Goal: Information Seeking & Learning: Learn about a topic

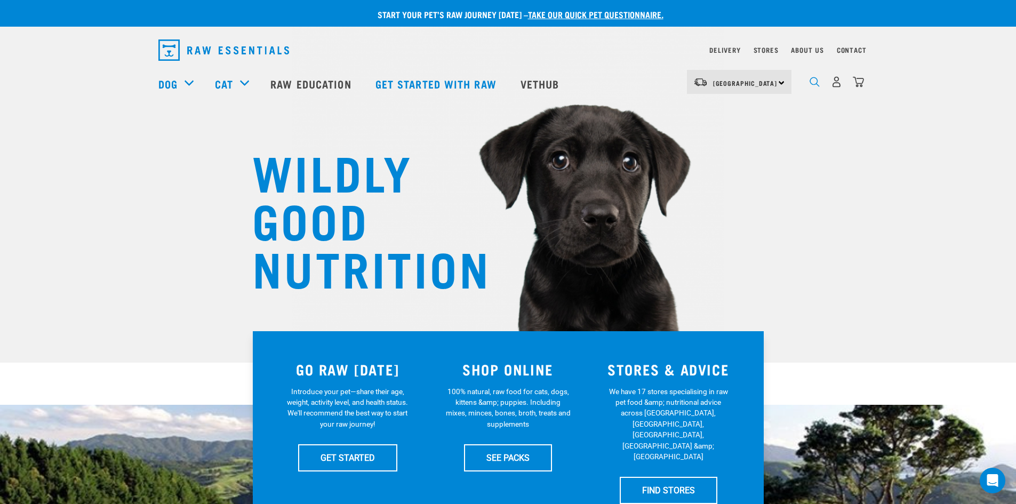
click at [817, 85] on img "dropdown navigation" at bounding box center [815, 82] width 10 height 10
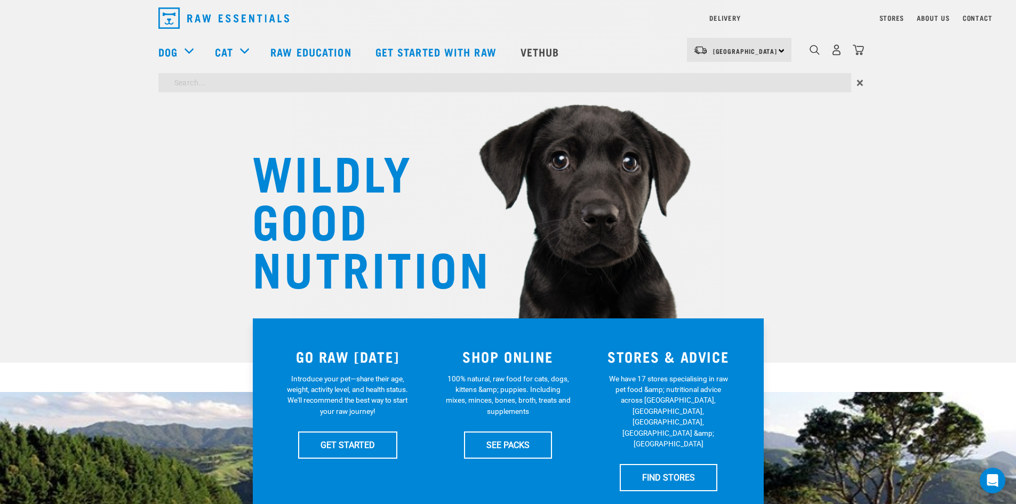
click at [299, 44] on div "Delivery Stores About Us Contact North Island" at bounding box center [508, 49] width 1016 height 98
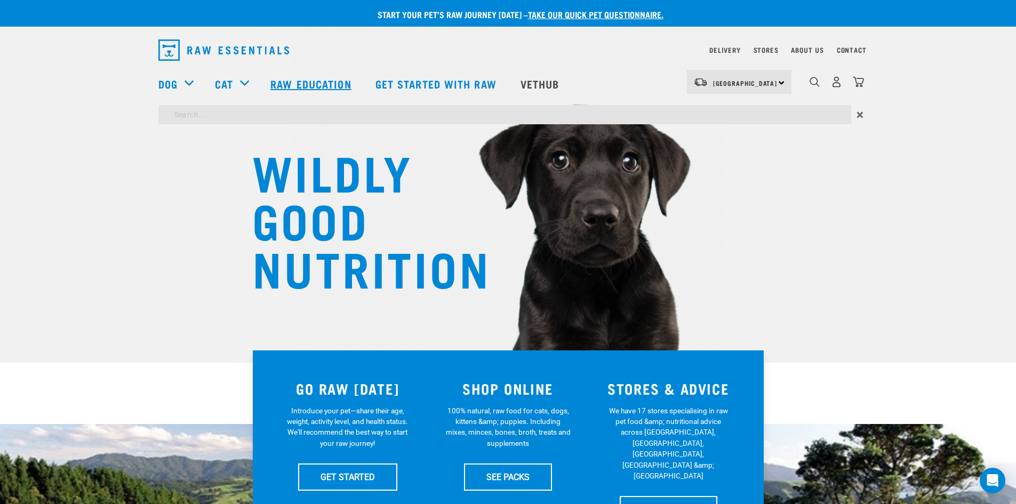
click at [341, 75] on link "Raw Education" at bounding box center [312, 83] width 105 height 43
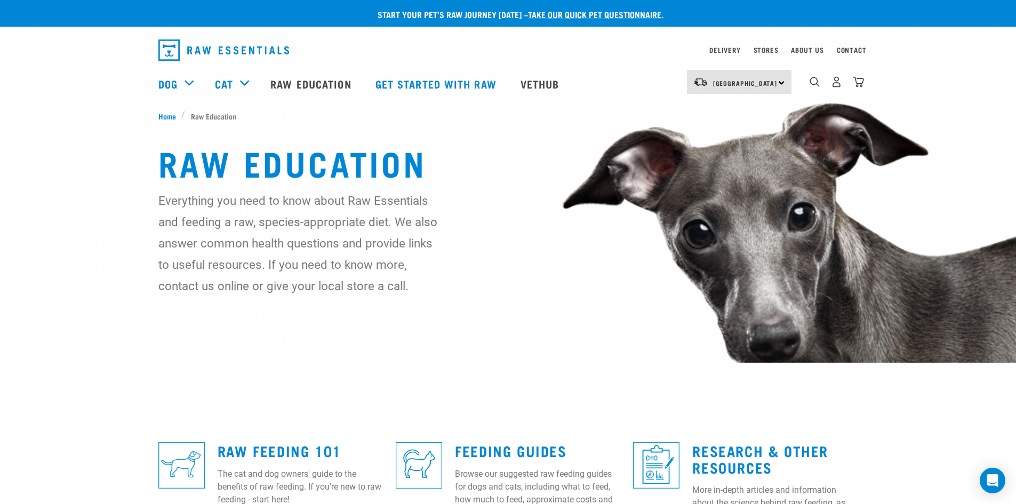
click at [807, 83] on div "2" at bounding box center [828, 83] width 73 height 43
click at [813, 84] on img "dropdown navigation" at bounding box center [815, 82] width 10 height 10
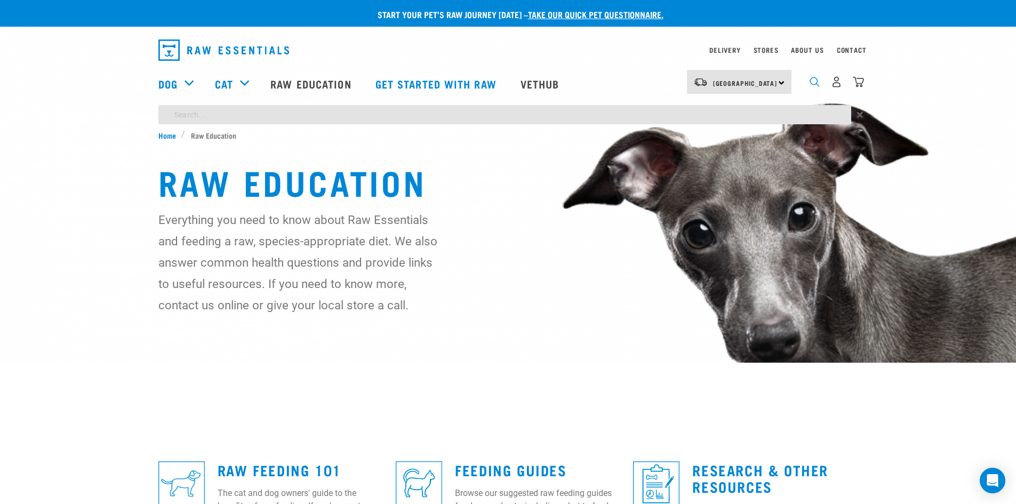
click at [813, 85] on img "dropdown navigation" at bounding box center [815, 82] width 10 height 10
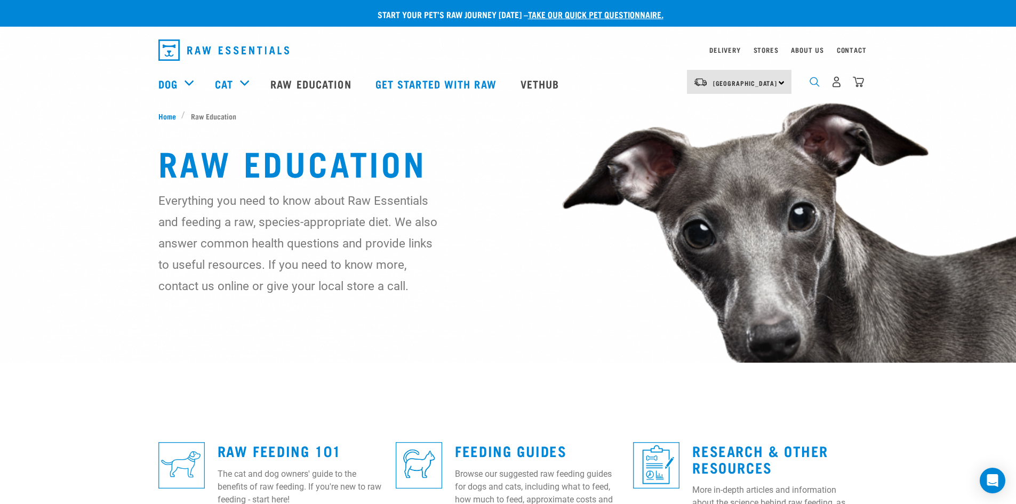
click at [815, 87] on img "dropdown navigation" at bounding box center [815, 82] width 10 height 10
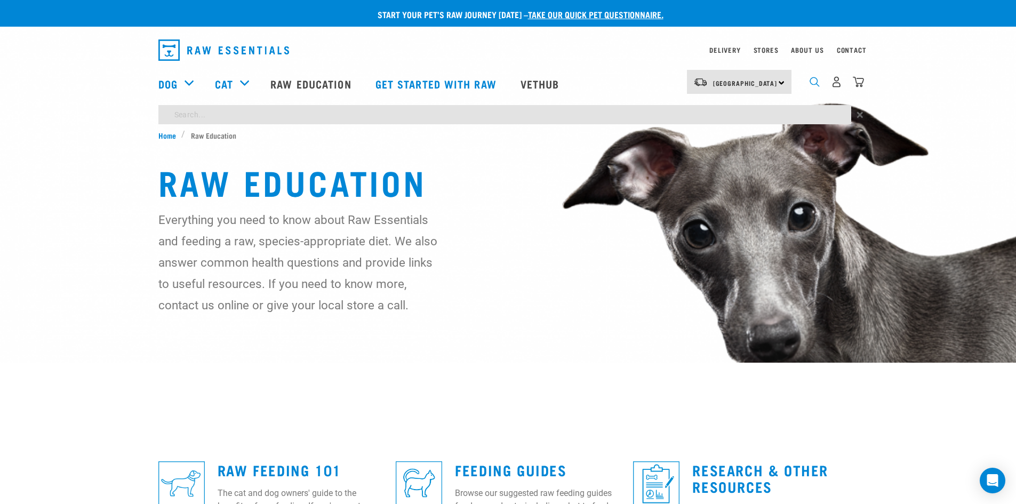
click at [815, 87] on img "dropdown navigation" at bounding box center [815, 82] width 10 height 10
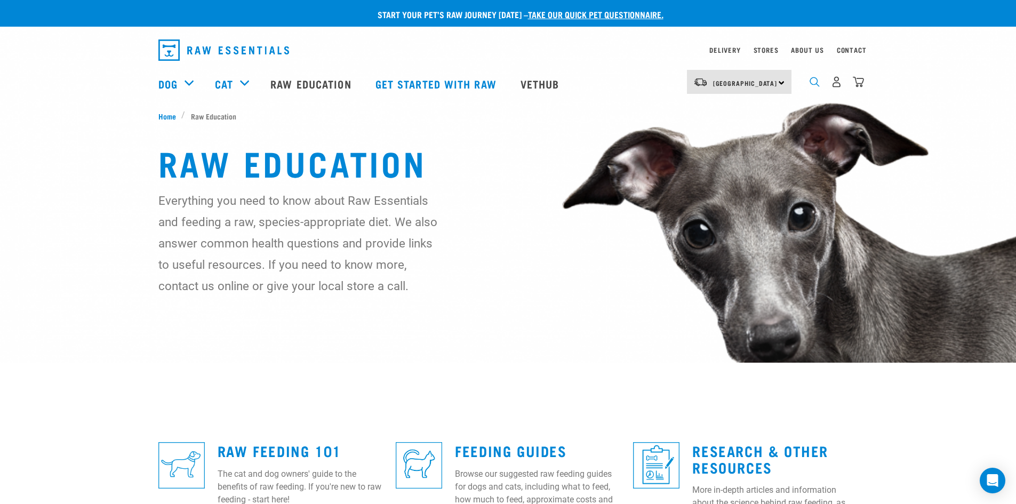
click at [815, 87] on img "dropdown navigation" at bounding box center [815, 82] width 10 height 10
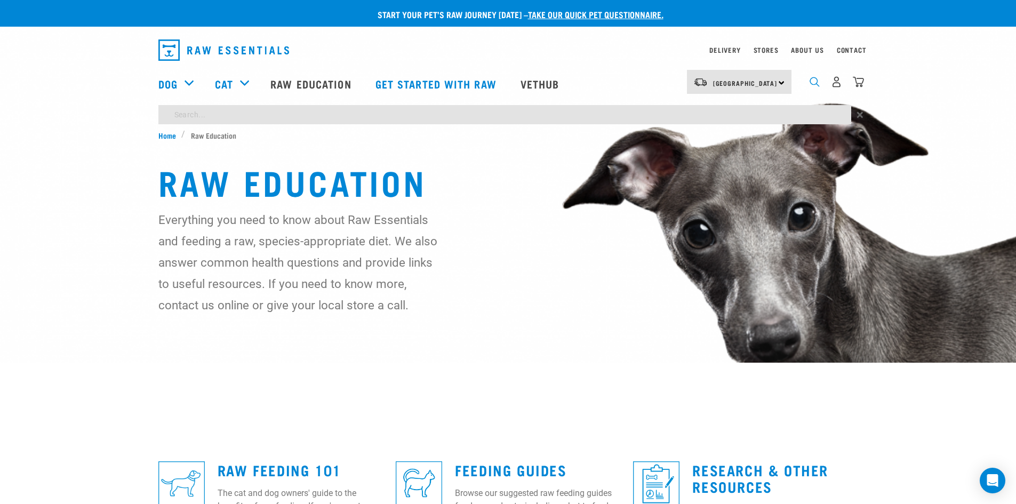
click at [815, 87] on img "dropdown navigation" at bounding box center [815, 82] width 10 height 10
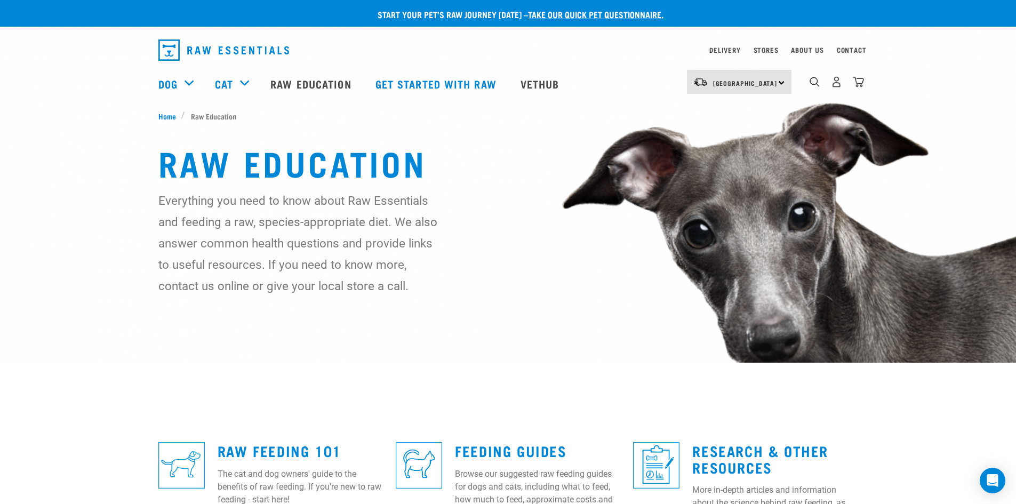
click at [730, 44] on div "Delivery" at bounding box center [725, 50] width 31 height 13
click at [727, 48] on link "Delivery" at bounding box center [725, 50] width 31 height 4
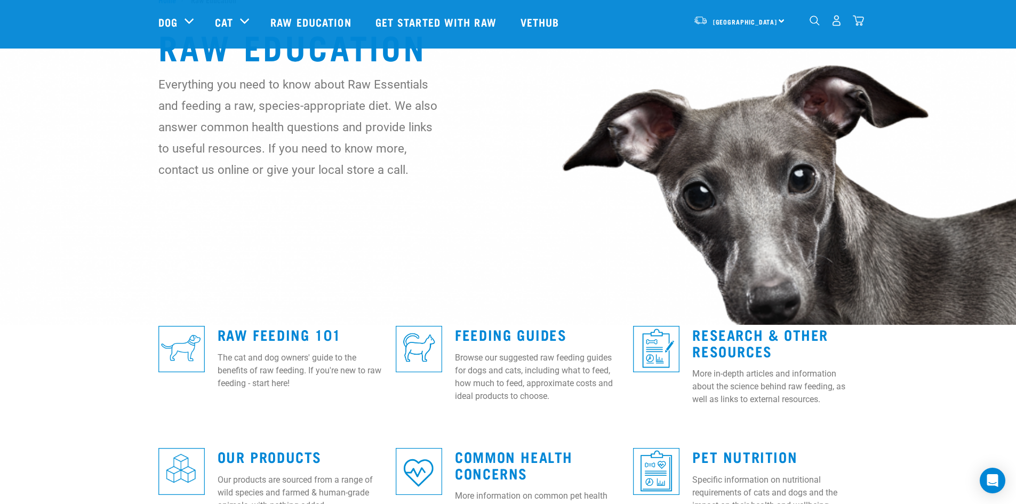
scroll to position [213, 0]
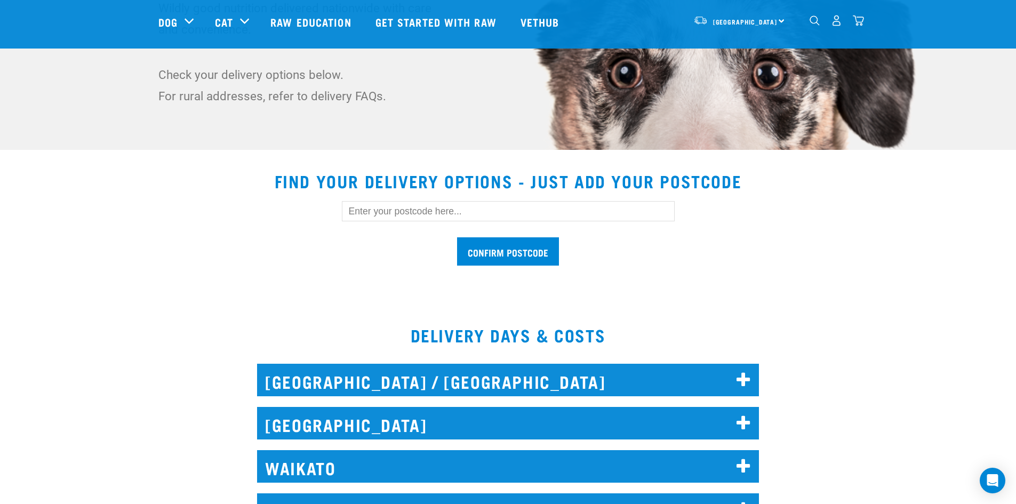
scroll to position [213, 0]
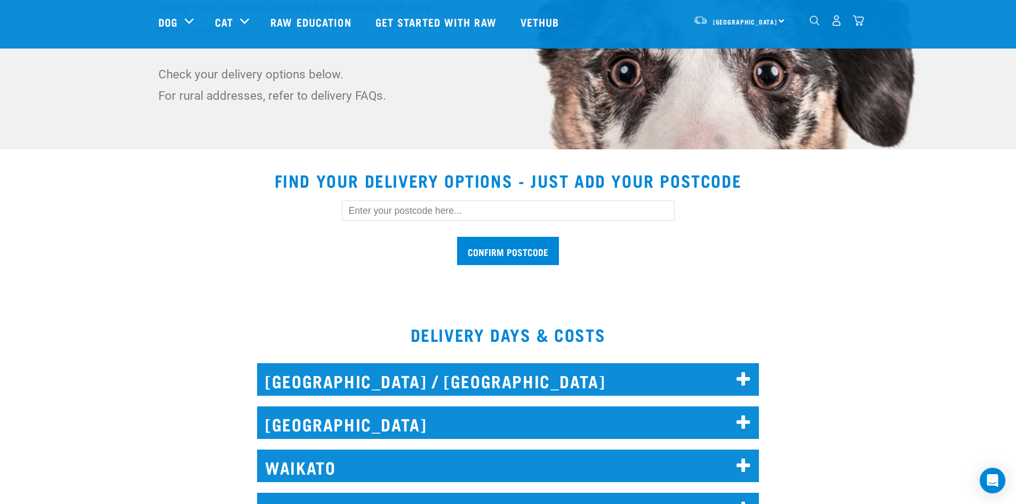
click at [391, 361] on div "[GEOGRAPHIC_DATA] / [GEOGRAPHIC_DATA] Deliverable postcodes are as follows: Wha…" at bounding box center [508, 376] width 515 height 56
click at [390, 369] on h2 "[GEOGRAPHIC_DATA] / [GEOGRAPHIC_DATA]" at bounding box center [508, 379] width 502 height 33
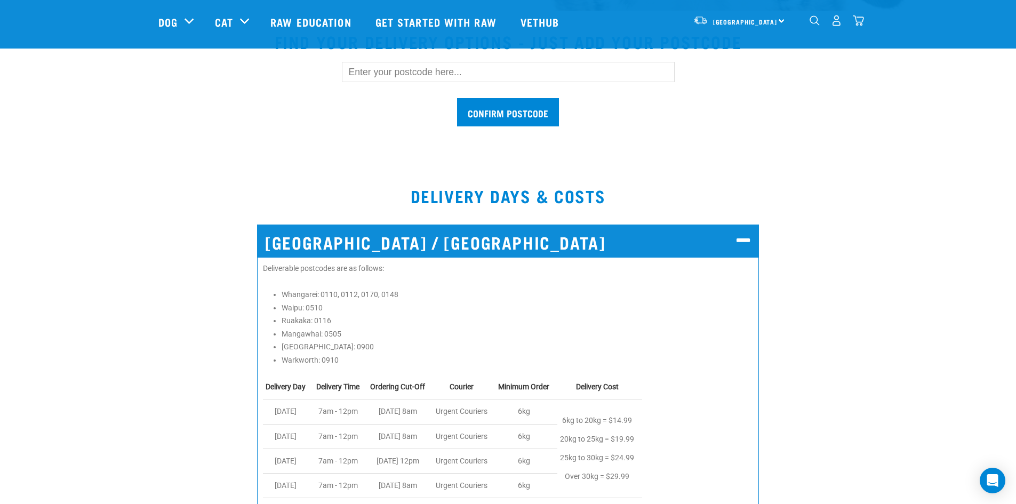
scroll to position [373, 0]
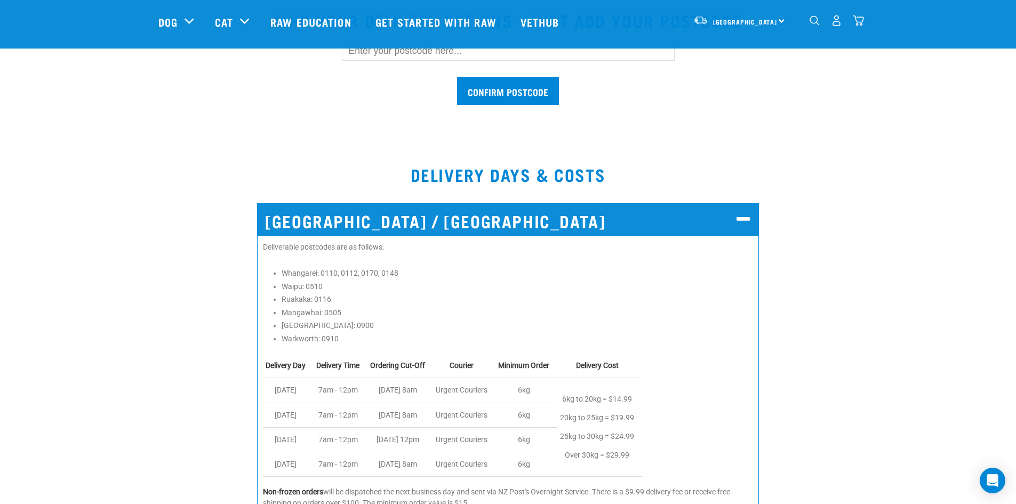
click at [396, 232] on h2 "[GEOGRAPHIC_DATA] / [GEOGRAPHIC_DATA]" at bounding box center [508, 219] width 502 height 33
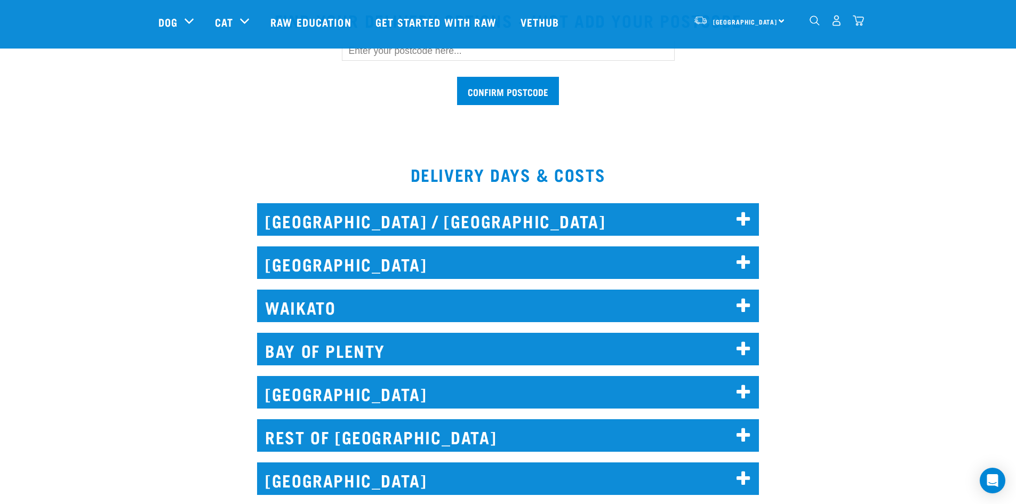
click at [396, 234] on h2 "[GEOGRAPHIC_DATA] / [GEOGRAPHIC_DATA]" at bounding box center [508, 219] width 502 height 33
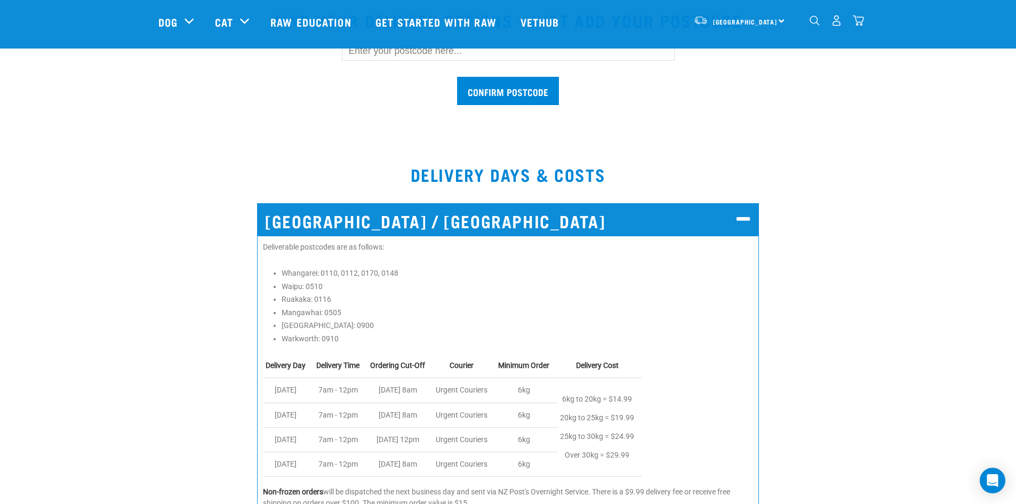
drag, startPoint x: 396, startPoint y: 234, endPoint x: 282, endPoint y: 177, distance: 127.4
click at [282, 177] on h2 "DELIVERY DAYS & COSTS" at bounding box center [508, 174] width 1016 height 19
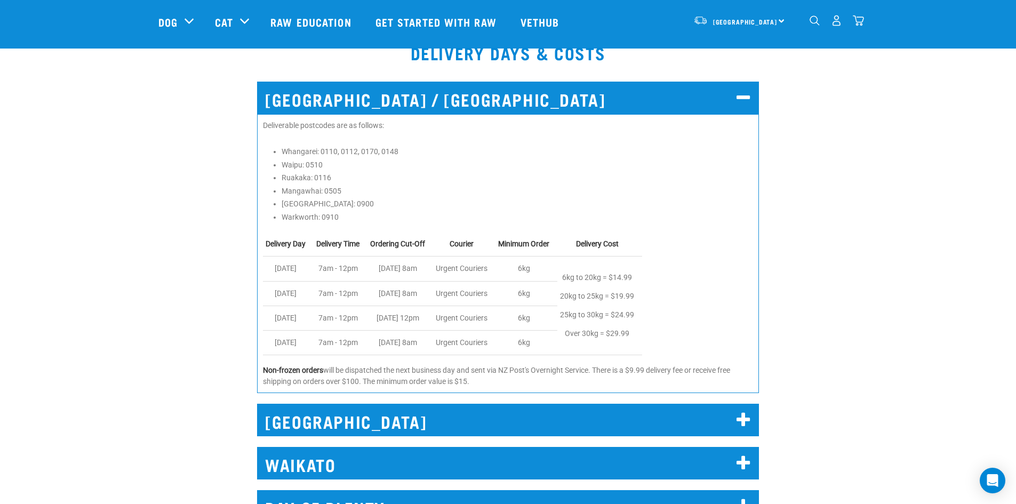
scroll to position [427, 0]
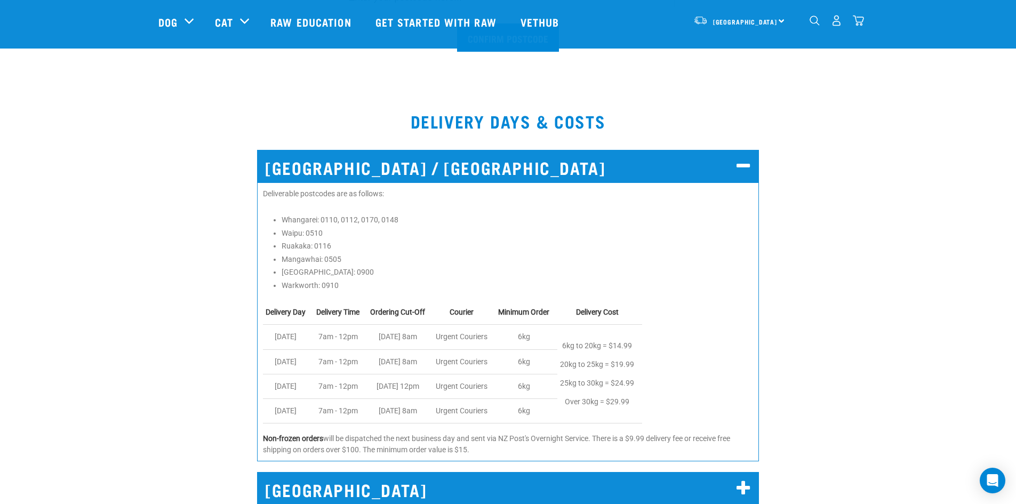
click at [357, 160] on h2 "NORTH AUCKLAND / WHANGAREI" at bounding box center [508, 166] width 502 height 33
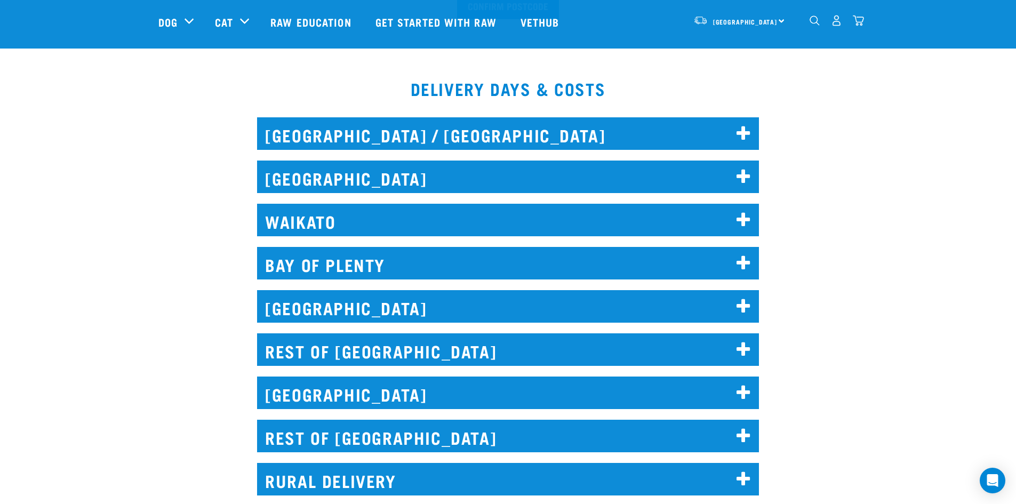
scroll to position [267, 0]
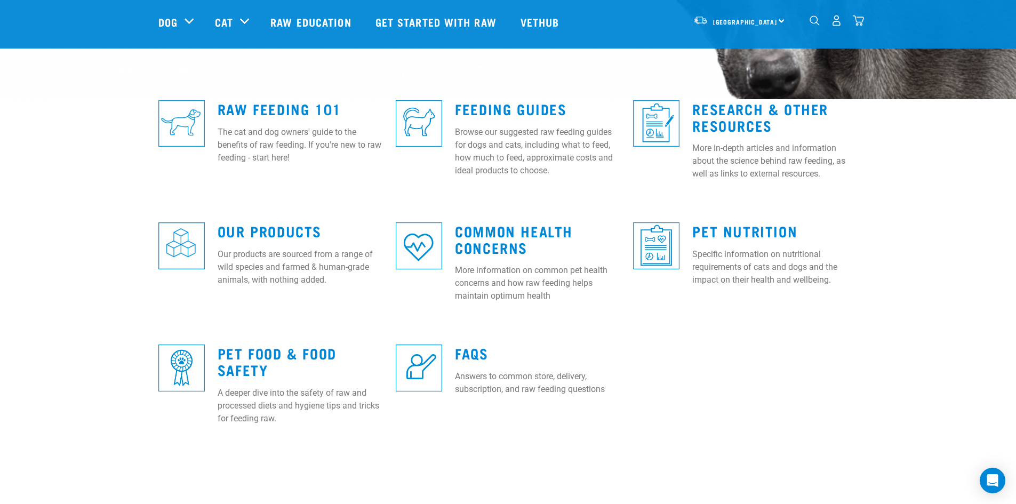
scroll to position [213, 0]
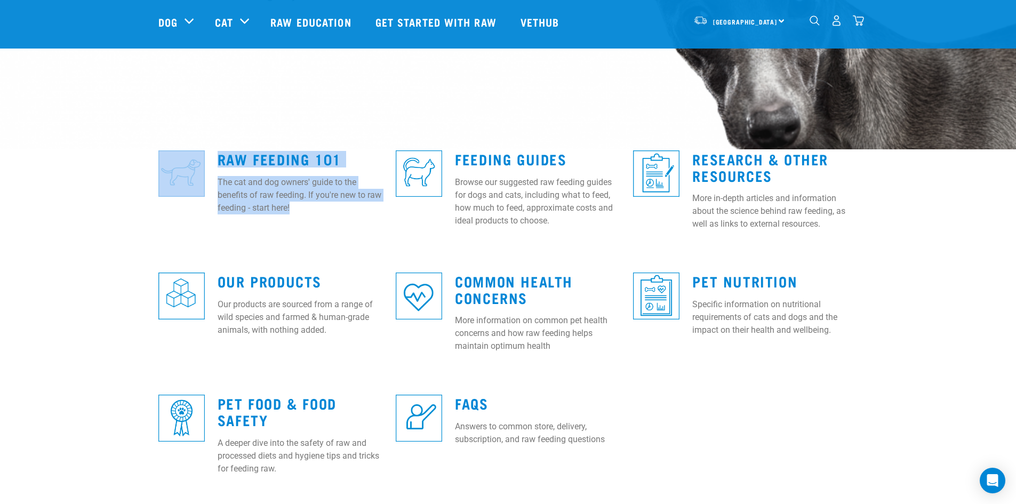
drag, startPoint x: 329, startPoint y: 212, endPoint x: 145, endPoint y: 162, distance: 190.6
click at [145, 162] on div "Raw Feeding 101 The cat and dog owners' guide to the benefits of raw feeding. I…" at bounding box center [508, 315] width 1016 height 363
click at [320, 221] on div "Raw Feeding 101 The cat and dog owners' guide to the benefits of raw feeding. I…" at bounding box center [300, 179] width 178 height 87
click at [311, 213] on p "The cat and dog owners' guide to the benefits of raw feeding. If you're new to …" at bounding box center [300, 195] width 165 height 38
drag, startPoint x: 278, startPoint y: 205, endPoint x: 142, endPoint y: 154, distance: 144.9
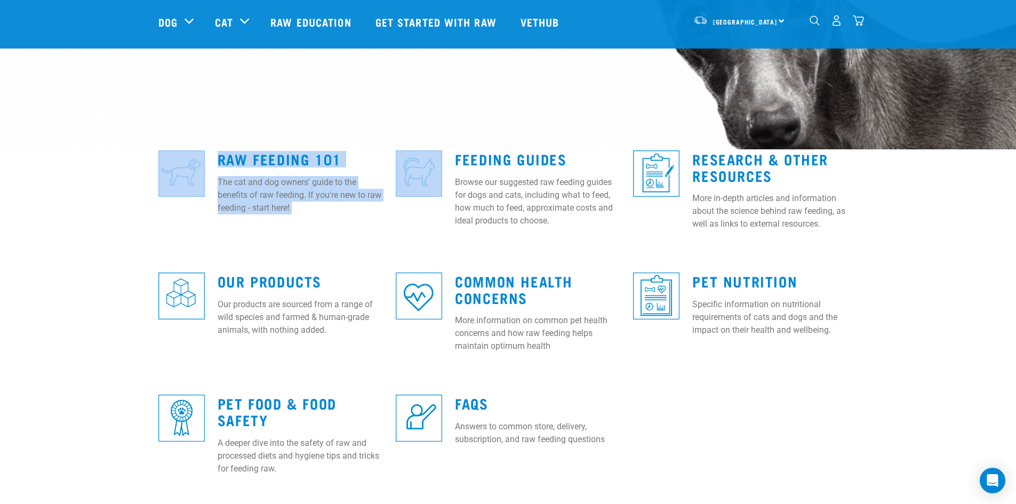
click at [142, 154] on div "Raw Feeding 101 The cat and dog owners' guide to the benefits of raw feeding. I…" at bounding box center [508, 315] width 1016 height 363
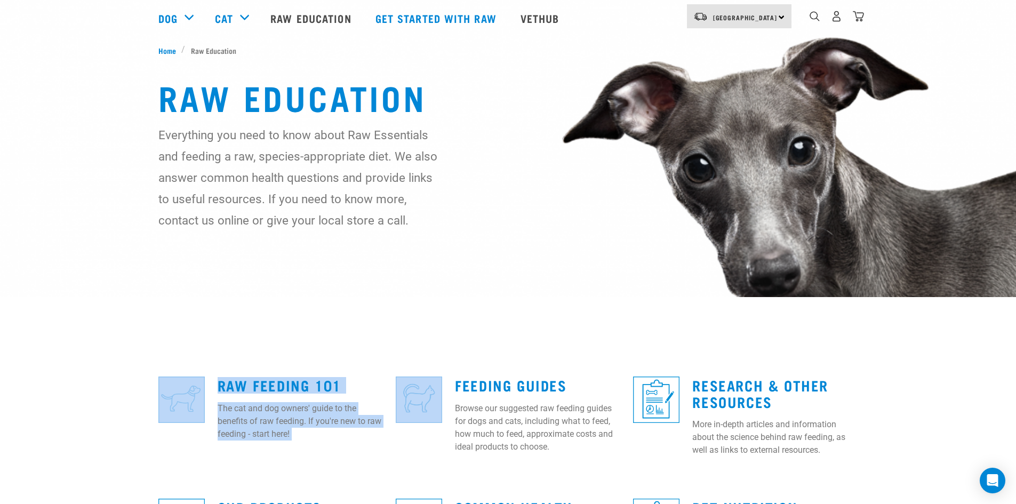
scroll to position [0, 0]
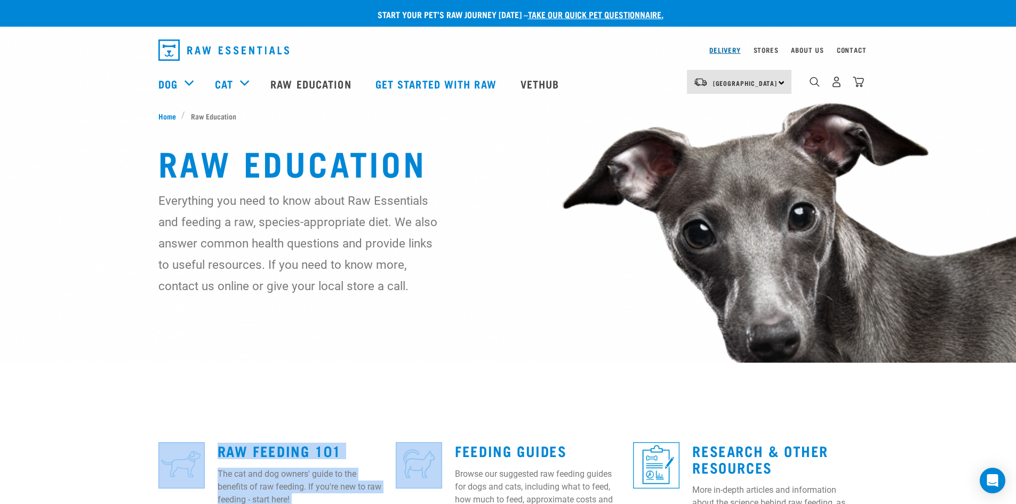
click at [732, 51] on link "Delivery" at bounding box center [725, 50] width 31 height 4
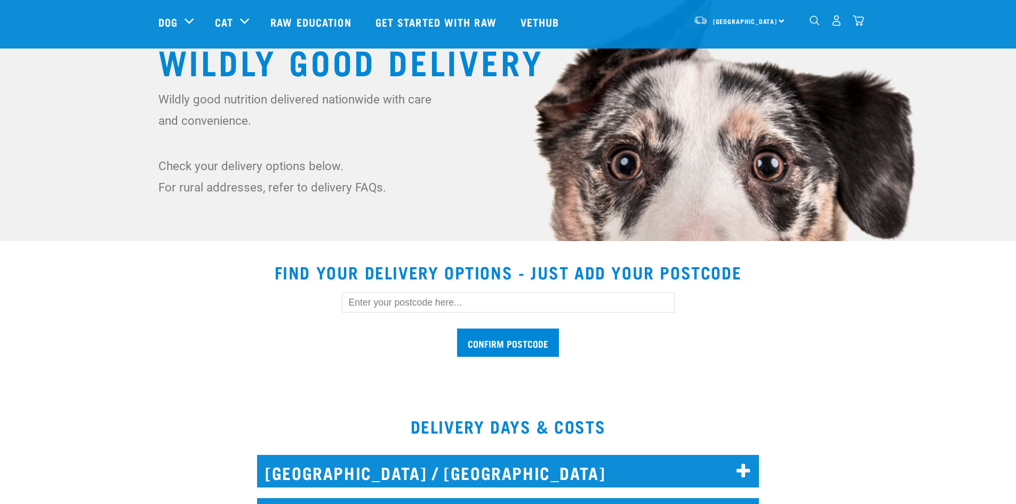
scroll to position [213, 0]
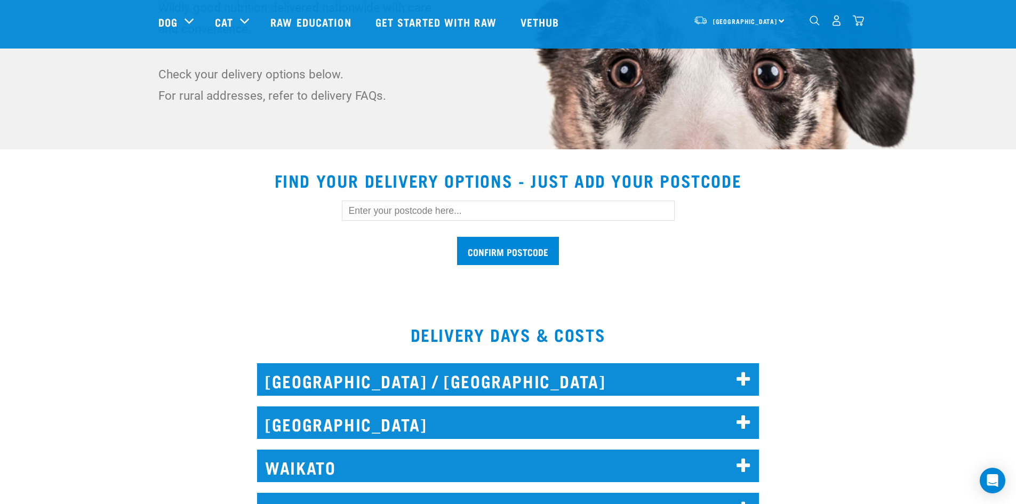
click at [564, 218] on input "text" at bounding box center [508, 211] width 333 height 20
type input "3645"
click at [522, 237] on form "3645 Confirm postcode" at bounding box center [508, 233] width 333 height 65
click at [515, 247] on input "Confirm postcode" at bounding box center [508, 251] width 102 height 28
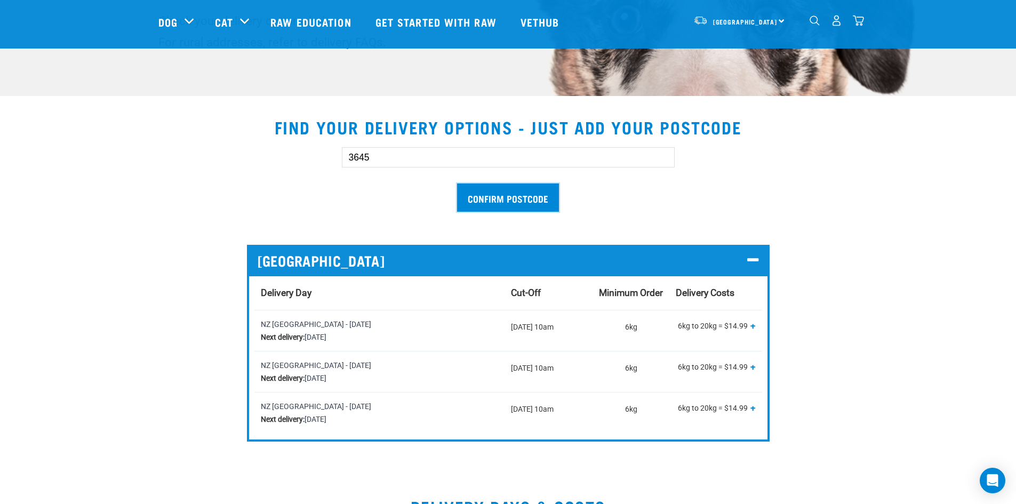
scroll to position [320, 0]
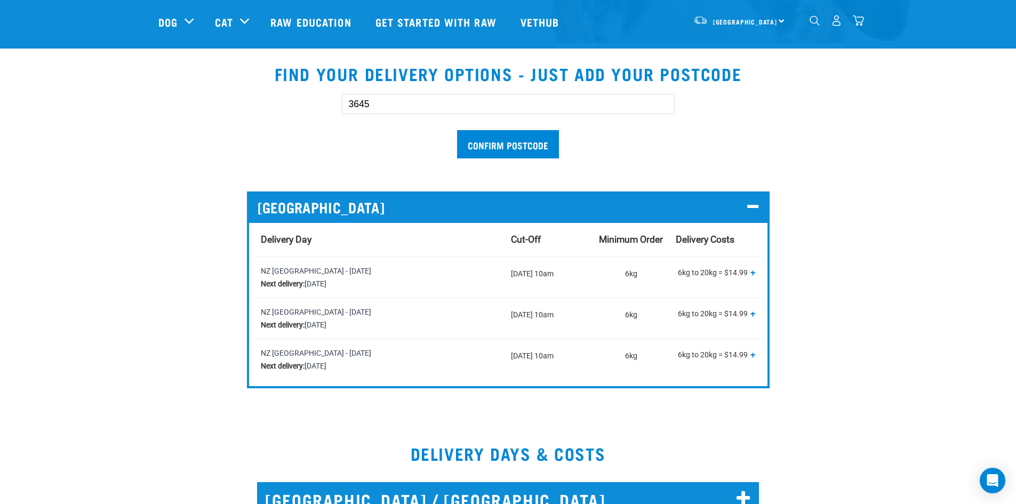
click at [754, 275] on span "+" at bounding box center [753, 272] width 5 height 11
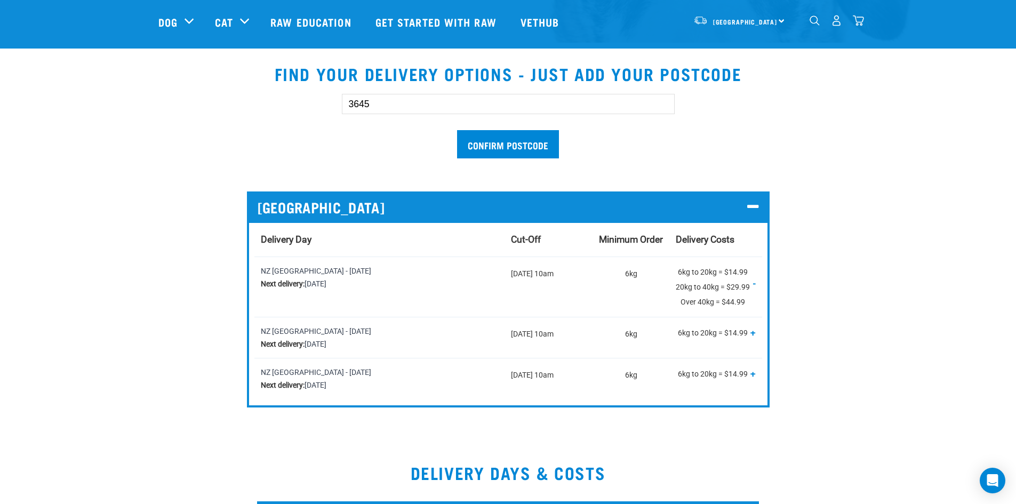
click at [753, 281] on span "-" at bounding box center [754, 283] width 3 height 11
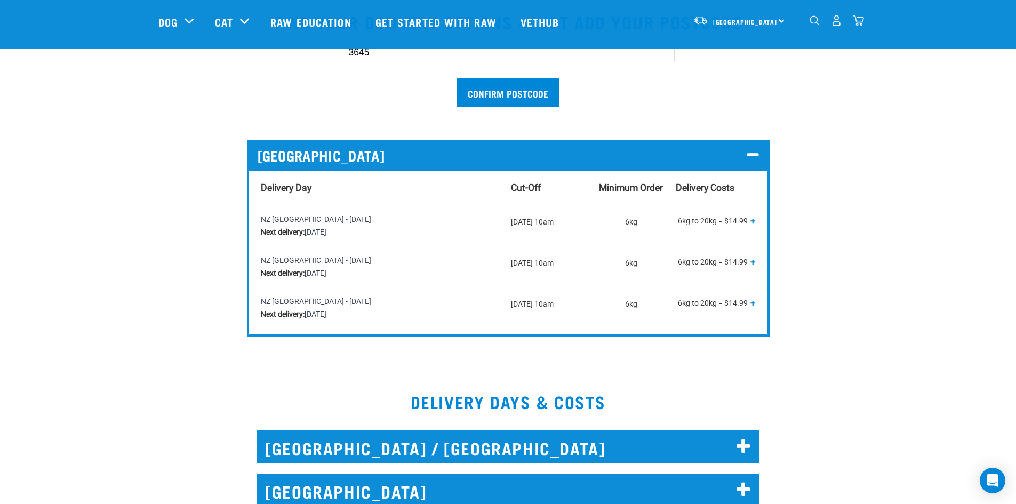
scroll to position [373, 0]
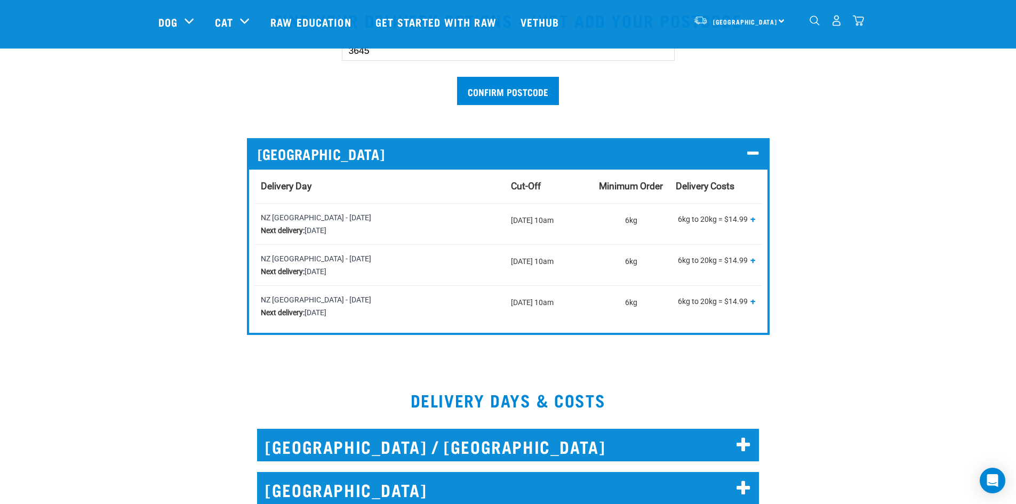
click at [681, 439] on h2 "NORTH AUCKLAND / WHANGAREI" at bounding box center [508, 445] width 502 height 33
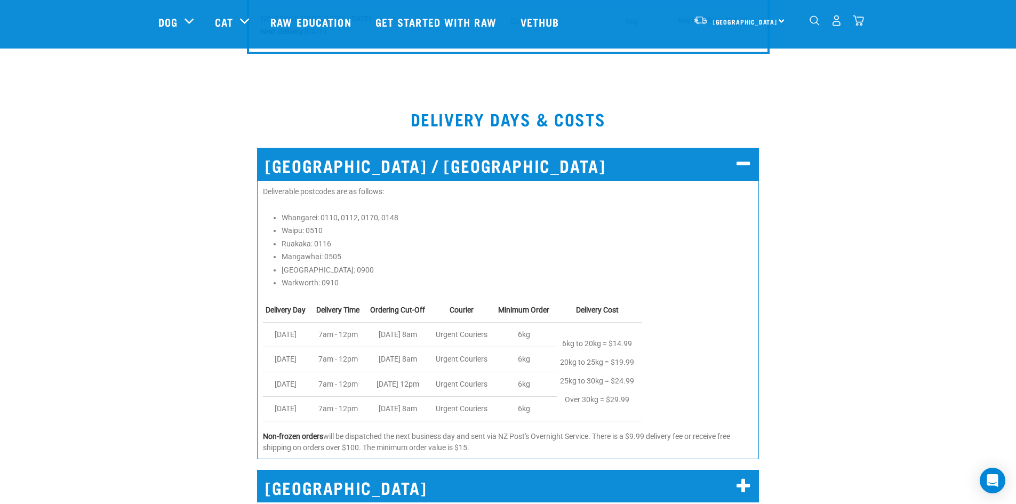
scroll to position [694, 0]
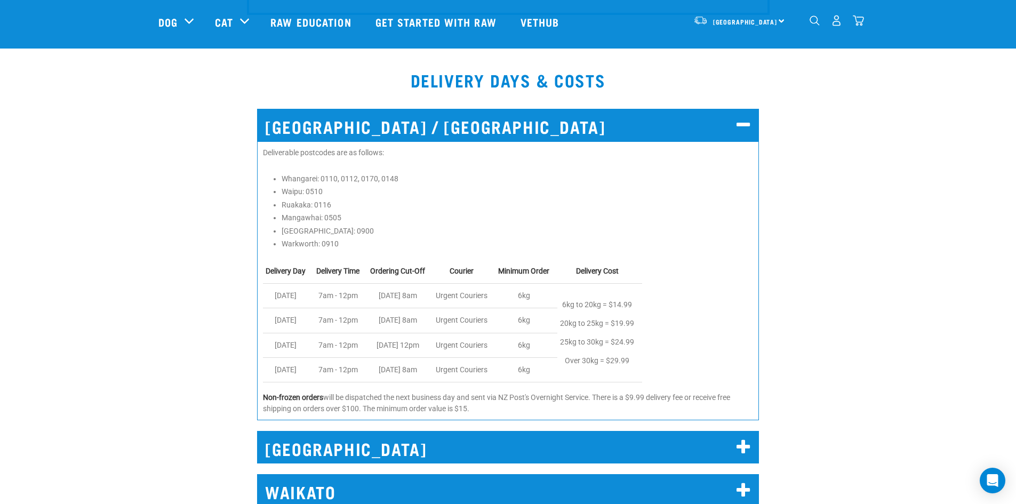
click at [659, 436] on h2 "AUCKLAND" at bounding box center [508, 447] width 502 height 33
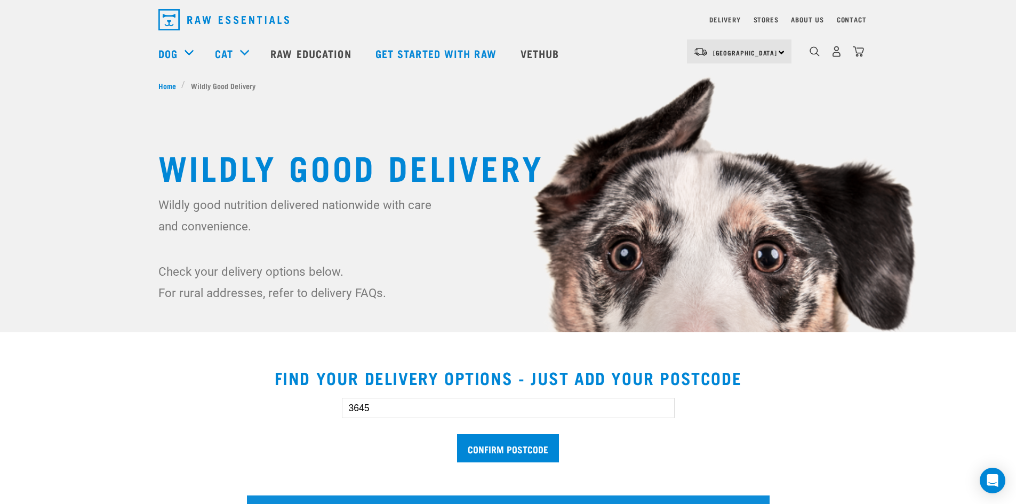
scroll to position [0, 0]
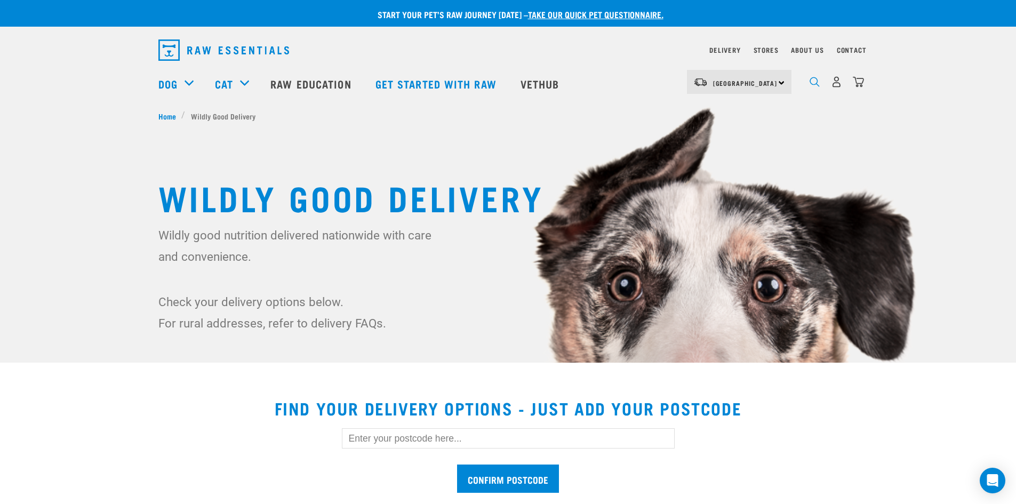
click at [818, 85] on img "dropdown navigation" at bounding box center [815, 82] width 10 height 10
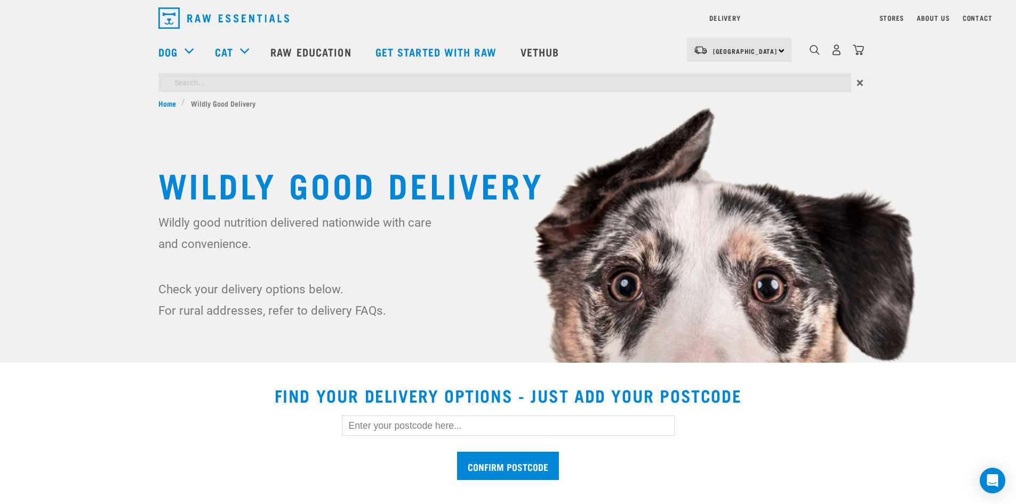
click at [648, 110] on div "Start your pet’s raw journey today – take our quick pet questionnaire. Delivery…" at bounding box center [508, 181] width 1016 height 362
type input "bones"
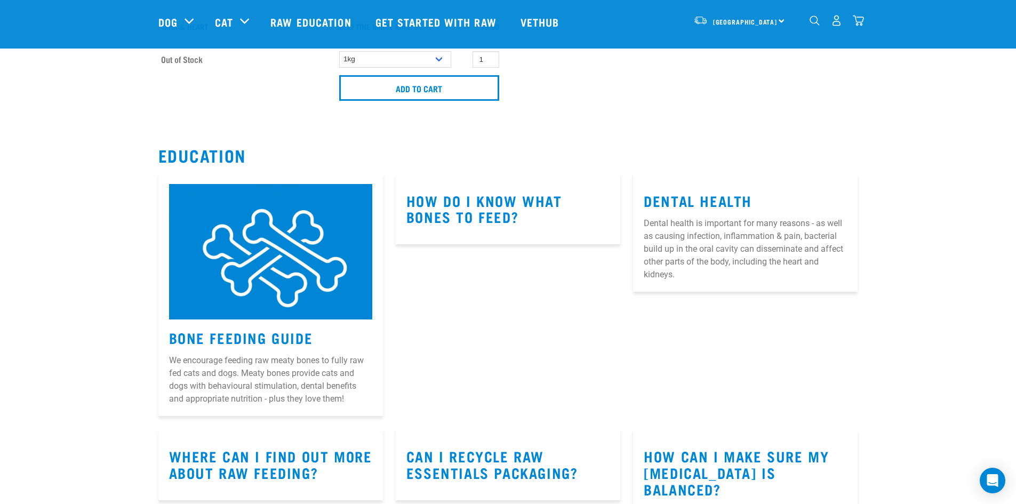
scroll to position [7542, 0]
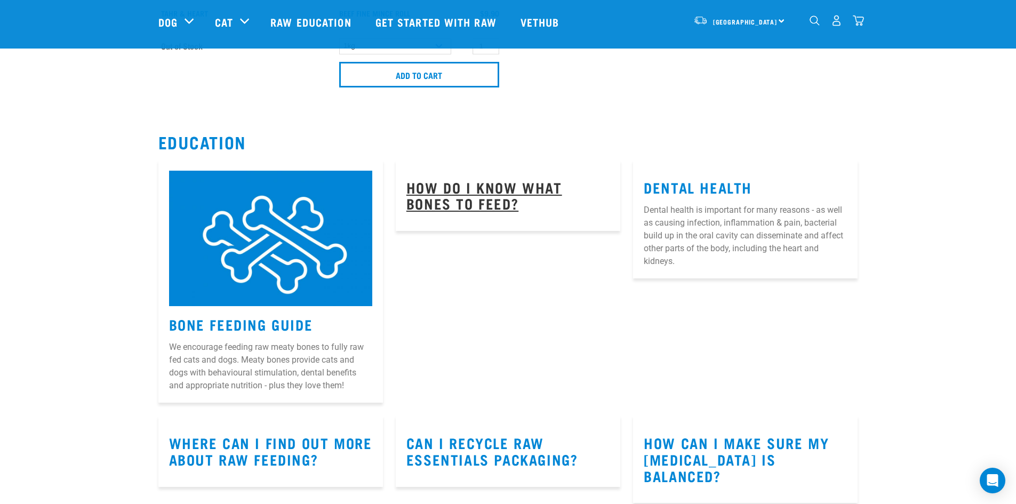
click at [465, 195] on link "How do I know what bones to feed?" at bounding box center [485, 195] width 156 height 25
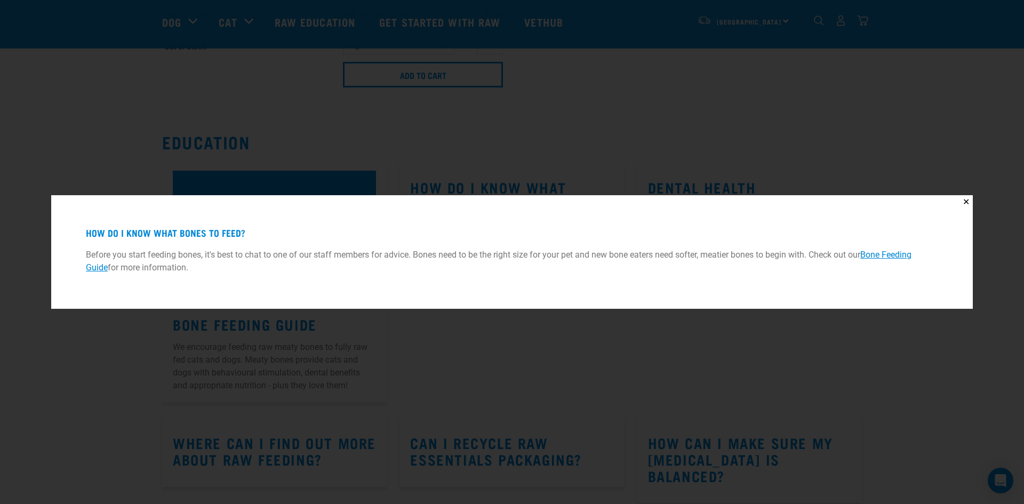
click at [538, 179] on div "✕ How do I know what bones to feed? Before you start feeding bones, it's best t…" at bounding box center [512, 252] width 1024 height 504
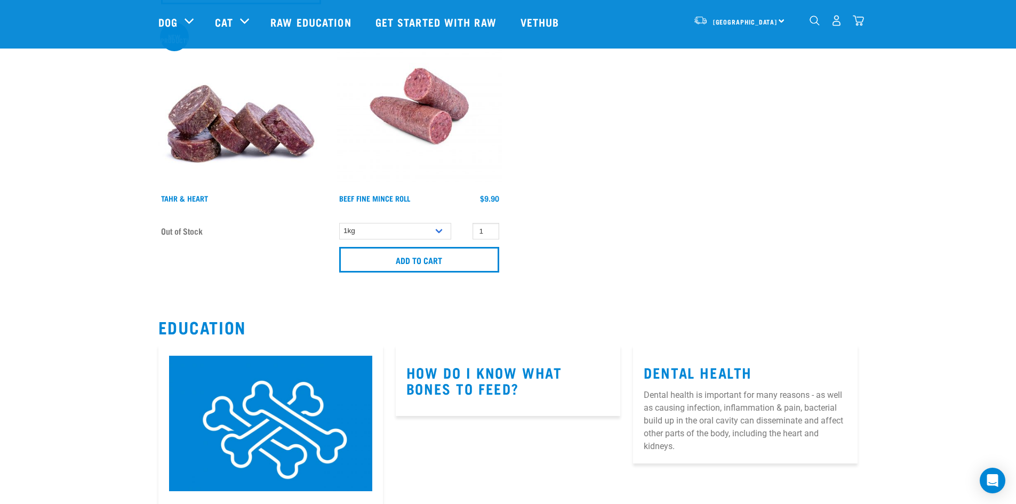
scroll to position [7382, 0]
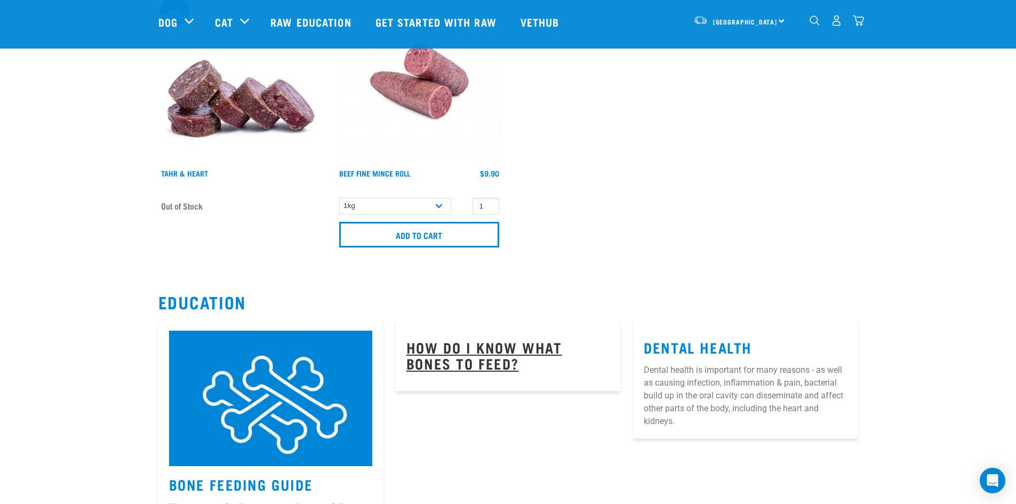
click at [487, 353] on link "How do I know what bones to feed?" at bounding box center [485, 355] width 156 height 25
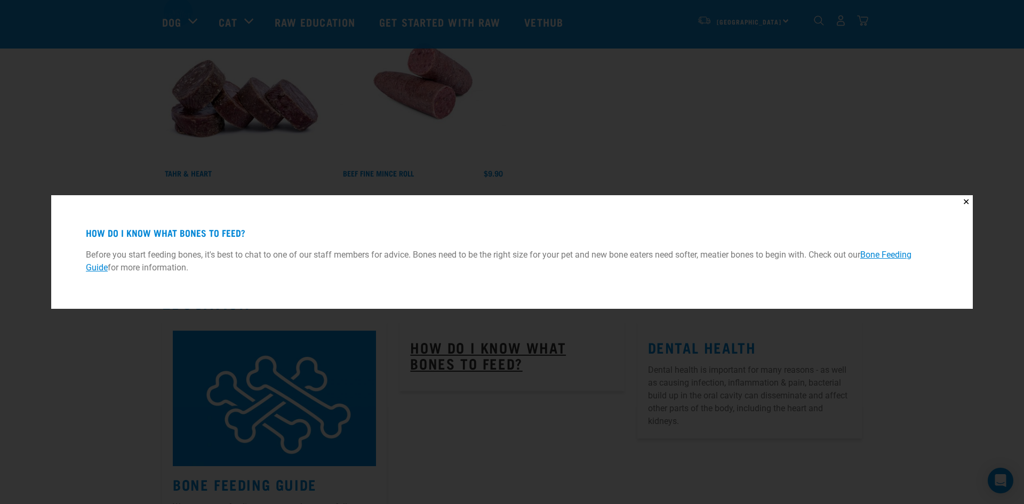
click at [487, 353] on div "✕ How do I know what bones to feed? Before you start feeding bones, it's best t…" at bounding box center [512, 252] width 1024 height 504
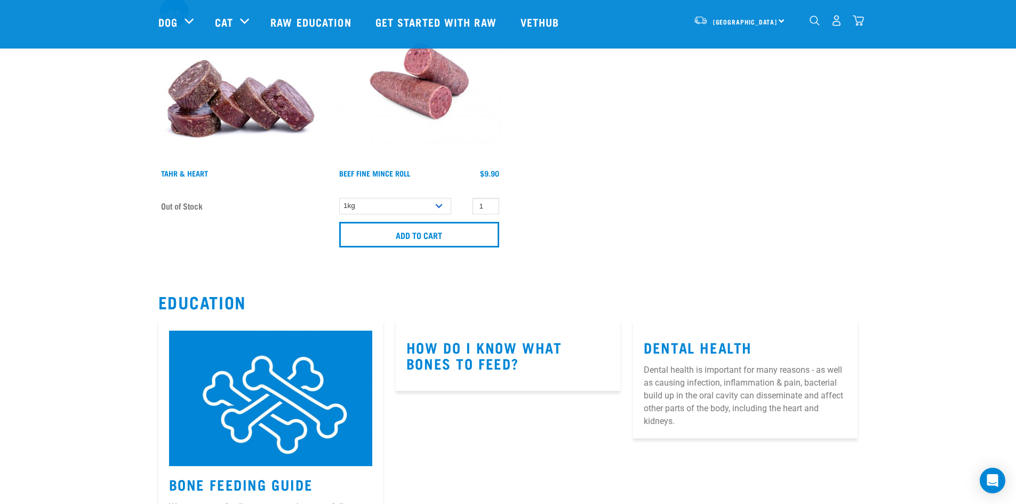
click at [495, 430] on div "How do I know what bones to feed? How do I know what bones to feed? Before you …" at bounding box center [507, 442] width 237 height 256
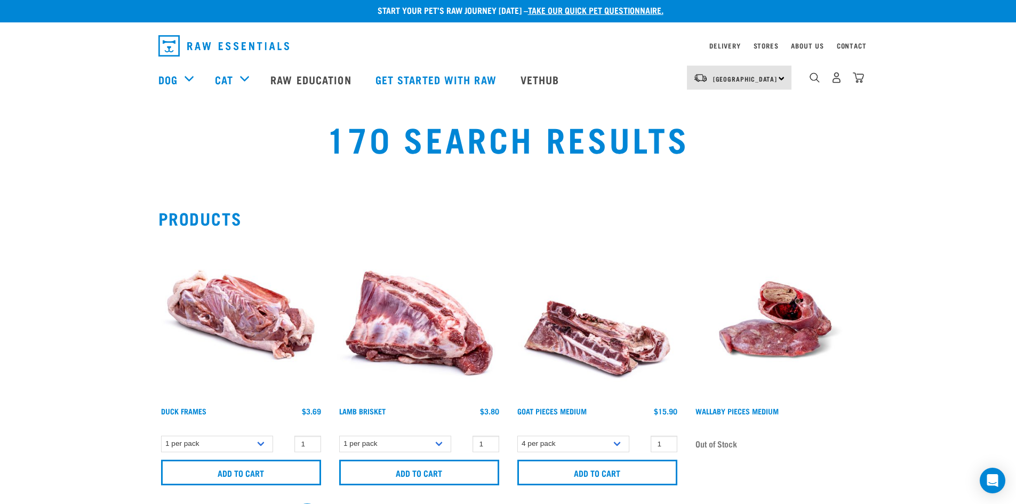
scroll to position [0, 0]
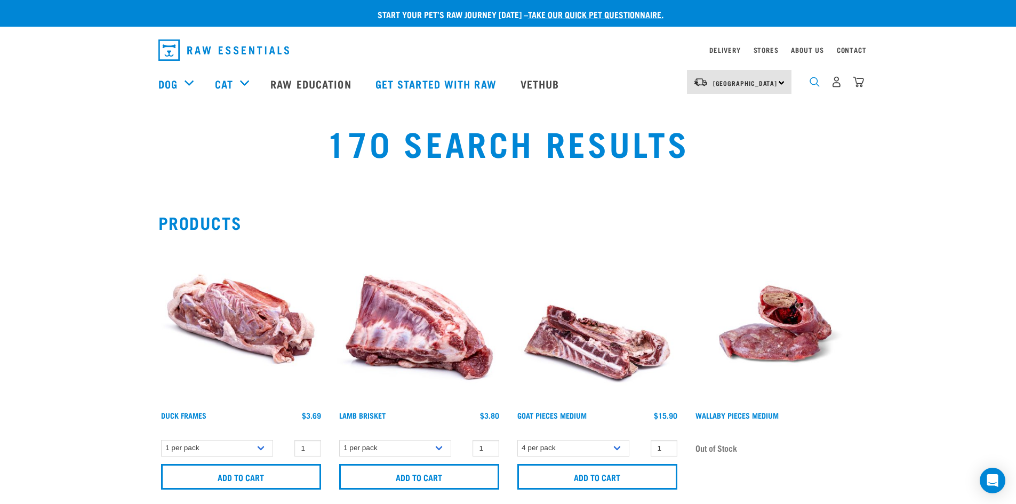
click at [814, 87] on img "dropdown navigation" at bounding box center [815, 82] width 10 height 10
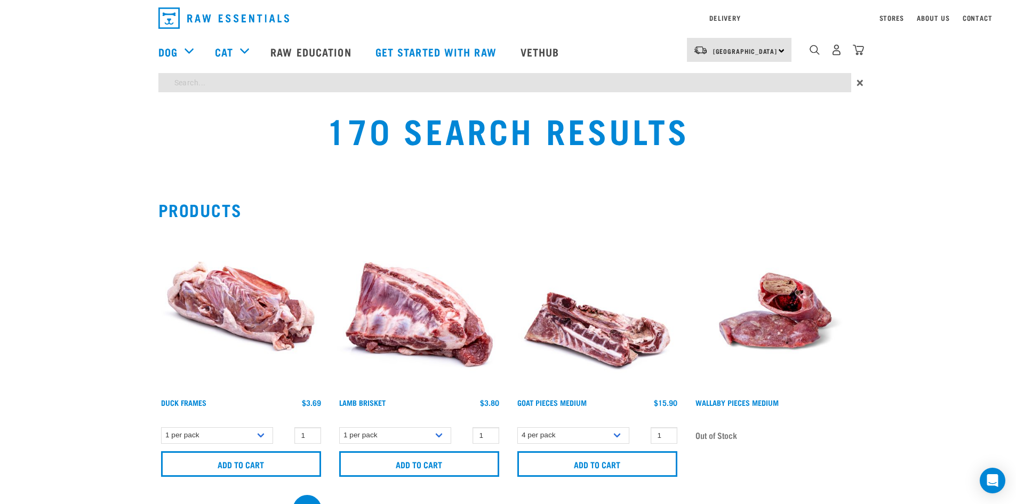
type input "tripe"
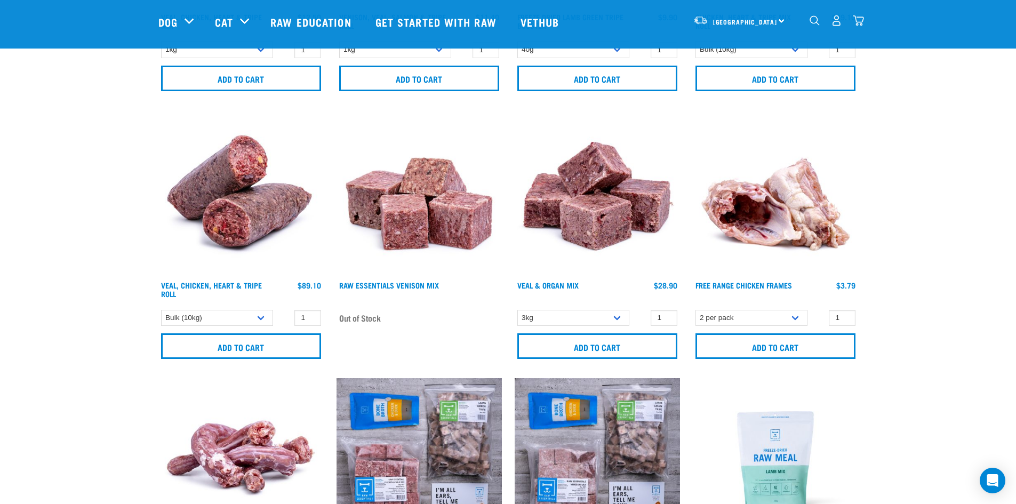
scroll to position [1654, 0]
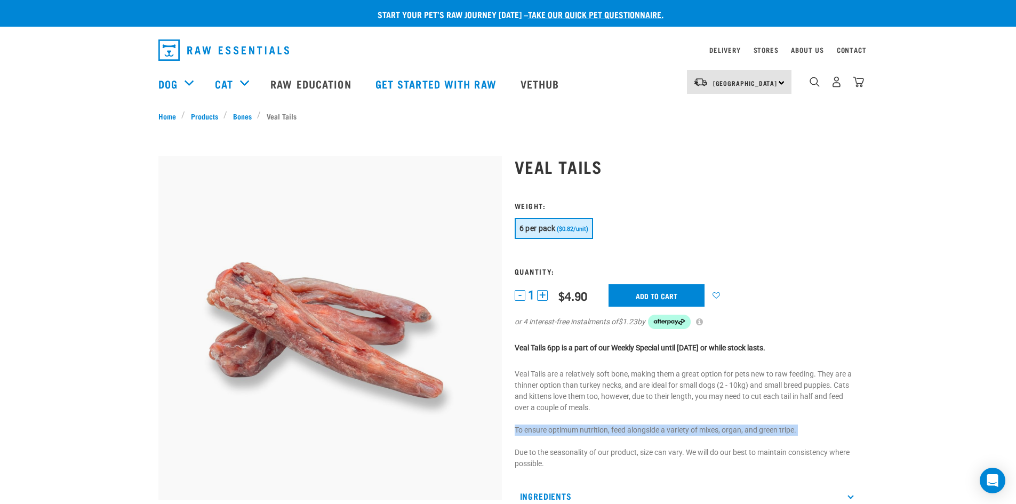
drag, startPoint x: 791, startPoint y: 431, endPoint x: 694, endPoint y: 438, distance: 97.3
click at [692, 439] on p "Veal Tails are a relatively soft bone, making them a great option for pets new …" at bounding box center [687, 419] width 344 height 101
click at [753, 355] on div "Veal Tails 1" at bounding box center [686, 383] width 356 height 483
